Goal: Learn about a topic

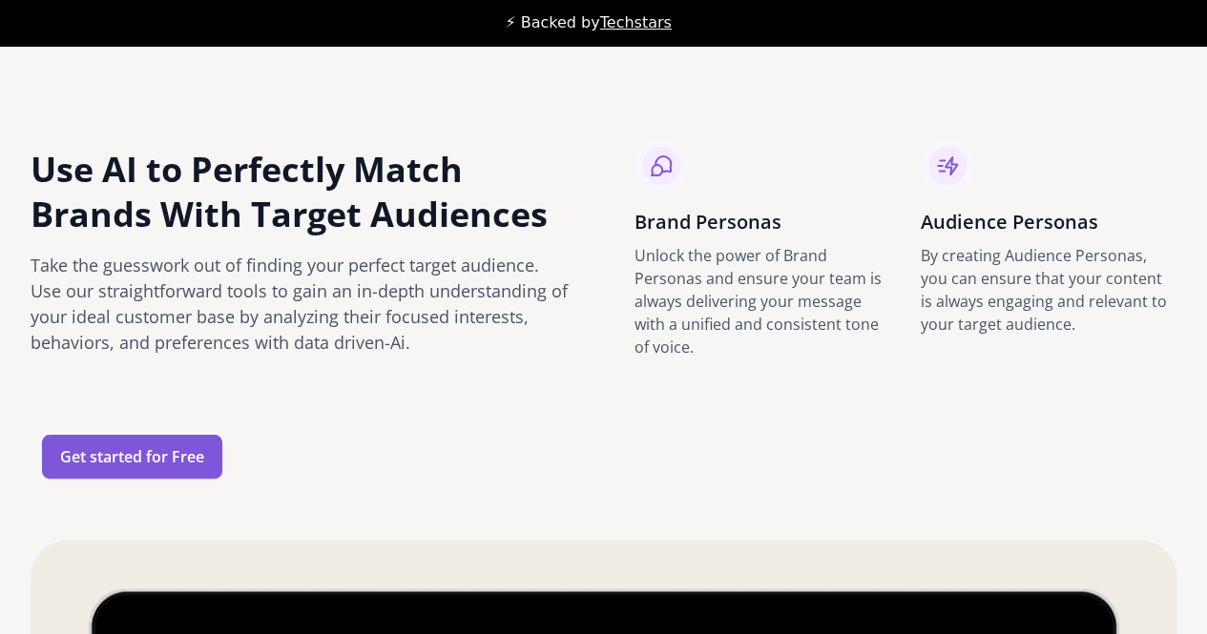
scroll to position [2047, 0]
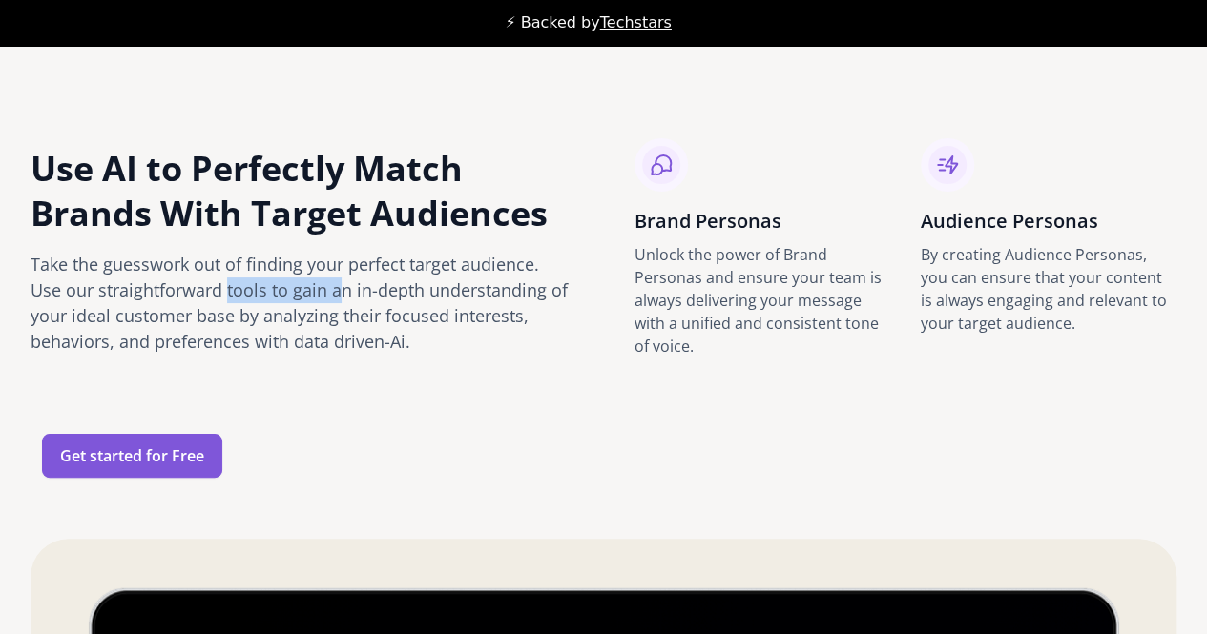
drag, startPoint x: 194, startPoint y: 290, endPoint x: 303, endPoint y: 295, distance: 109.8
click at [303, 295] on div "Take the guesswork out of finding your perfect target audience. Use our straigh…" at bounding box center [302, 303] width 543 height 103
click at [1134, 404] on div "Use AI to Perfectly Match Brands With Target Audiences Take the guesswork out o…" at bounding box center [604, 308] width 1146 height 340
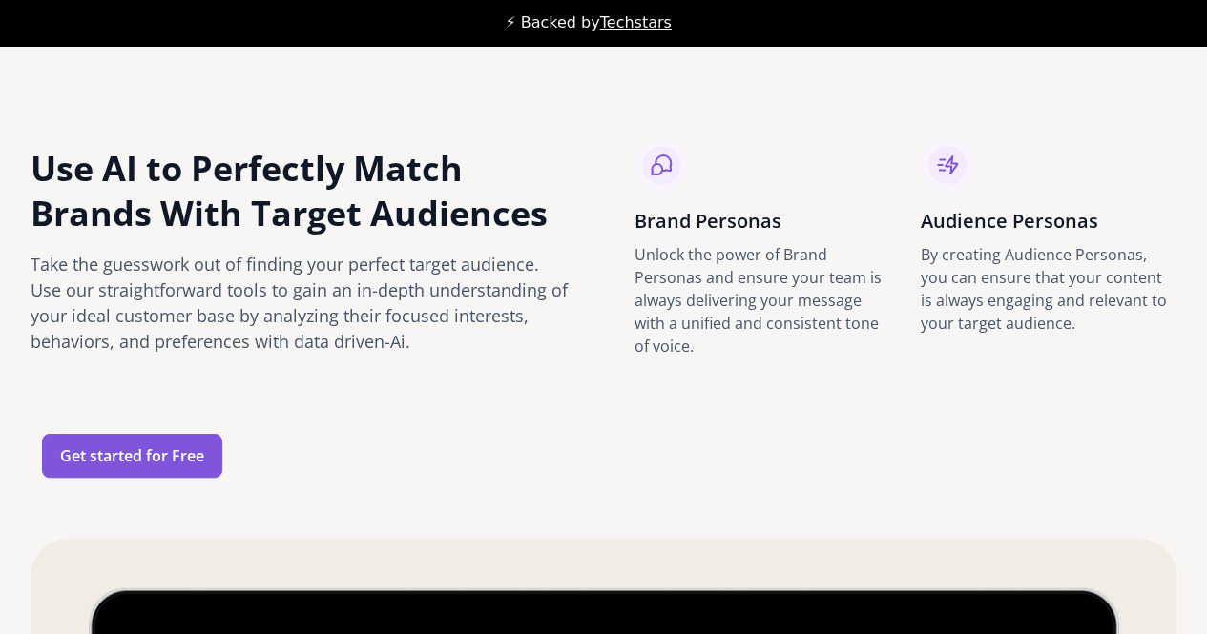
click at [948, 368] on div "Brand Personas Unlock the power of Brand Personas and ensure your team is alway…" at bounding box center [905, 267] width 543 height 258
click at [941, 355] on div "Audience Personas By creating Audience Personas, you can ensure that your conte…" at bounding box center [1049, 247] width 256 height 219
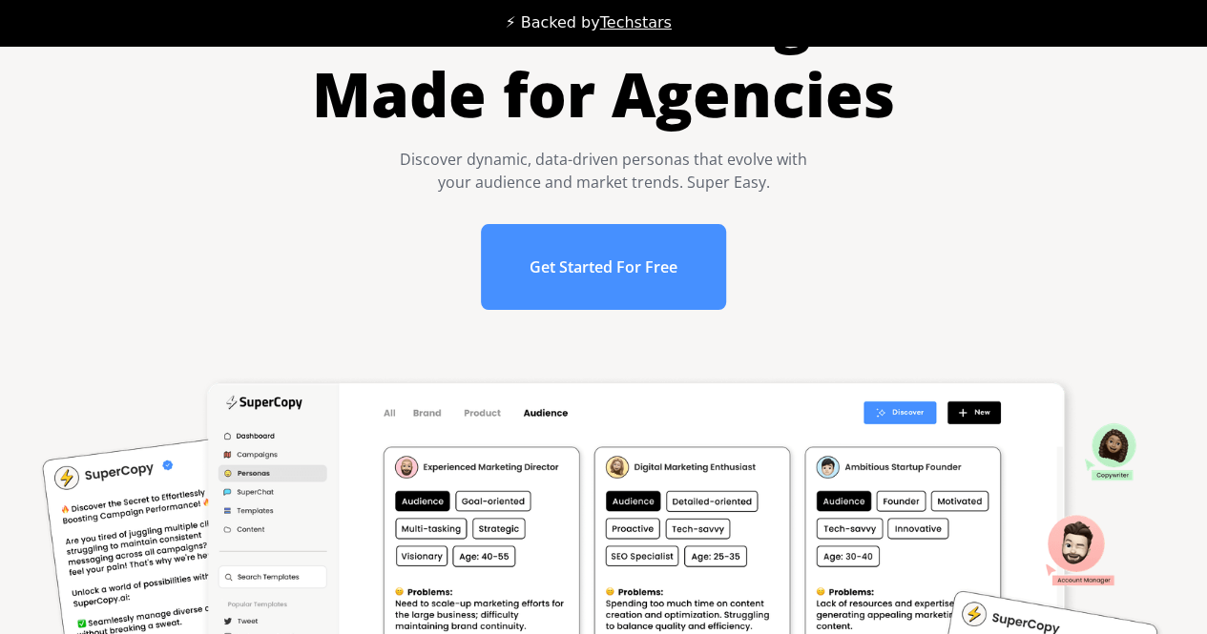
scroll to position [0, 0]
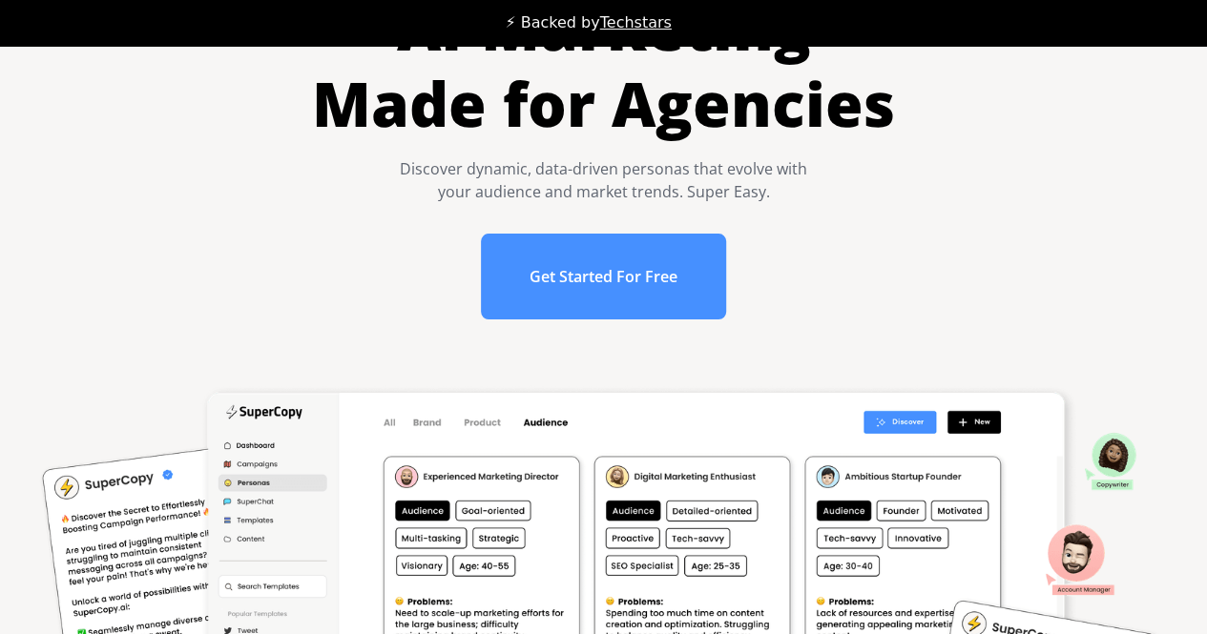
scroll to position [188, 0]
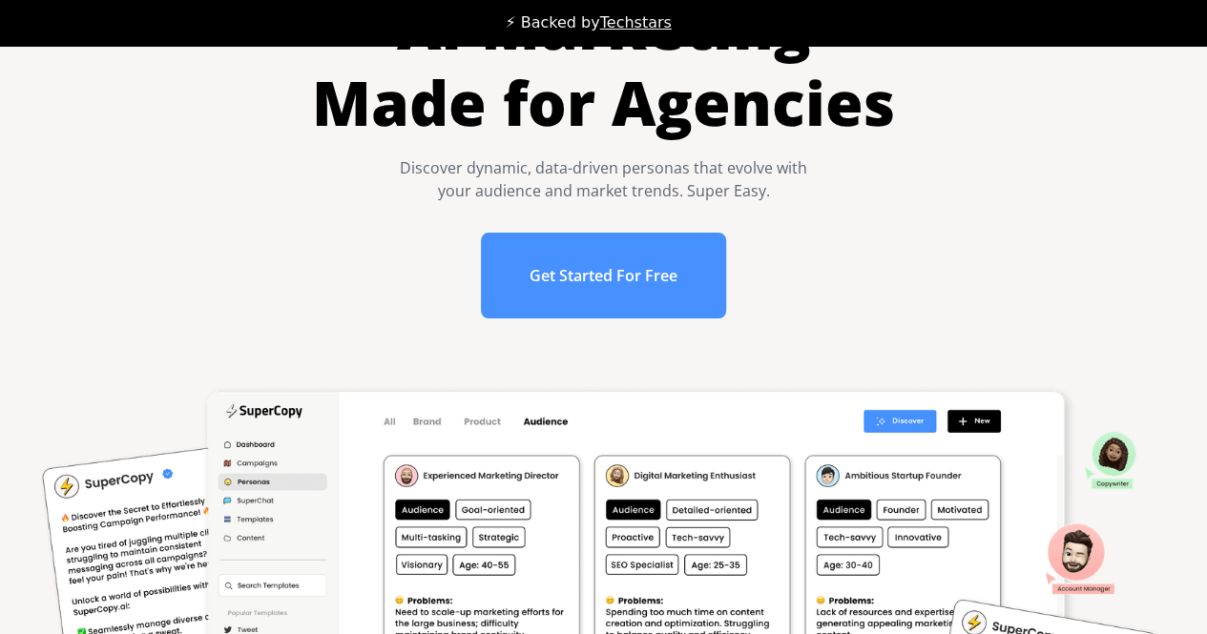
click at [1171, 182] on div "AI-Marketing Made for Agencies Discover dynamic, data-driven personas that evol…" at bounding box center [603, 550] width 1169 height 1246
click at [1112, 174] on div "AI-Marketing Made for Agencies Discover dynamic, data-driven personas that evol…" at bounding box center [603, 163] width 1130 height 349
click at [1168, 274] on div "AI-Marketing Made for Agencies Discover dynamic, data-driven personas that evol…" at bounding box center [603, 163] width 1130 height 349
click at [951, 211] on div "AI-Marketing Made for Agencies Discover dynamic, data-driven personas that evol…" at bounding box center [603, 163] width 1130 height 349
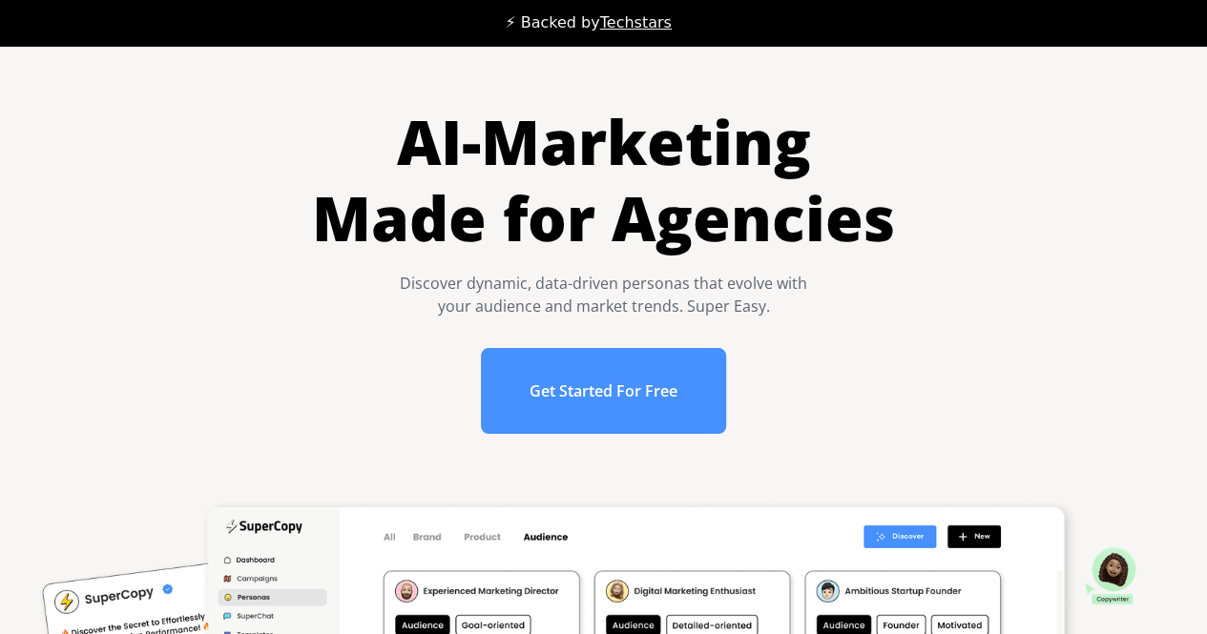
scroll to position [0, 0]
